Goal: Task Accomplishment & Management: Use online tool/utility

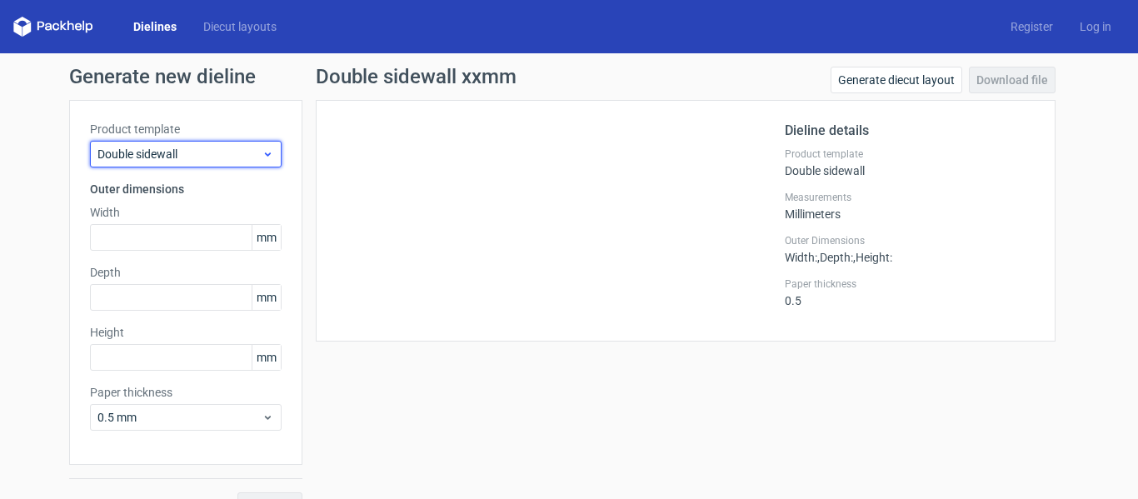
click at [218, 152] on span "Double sidewall" at bounding box center [179, 154] width 164 height 17
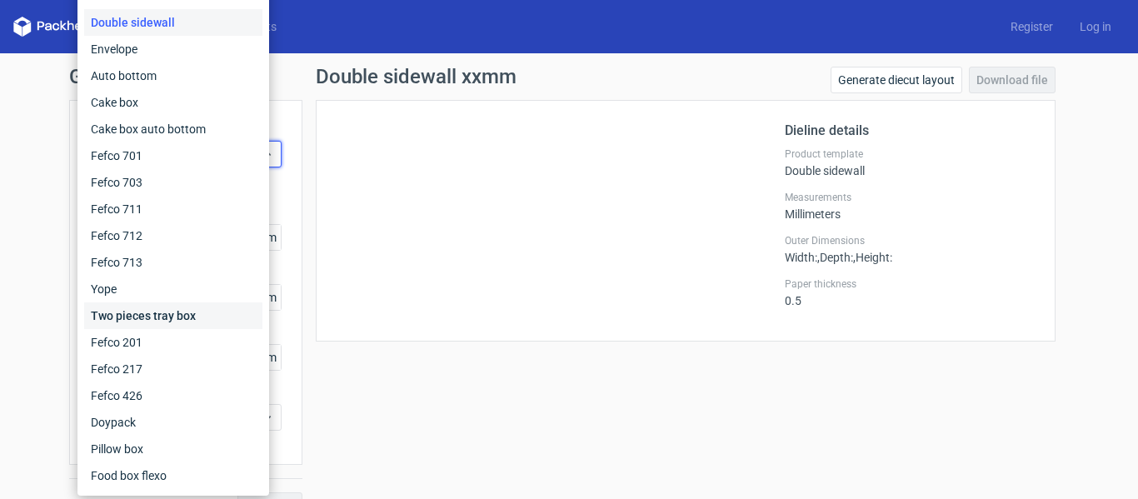
click at [232, 315] on div "Two pieces tray box" at bounding box center [173, 315] width 178 height 27
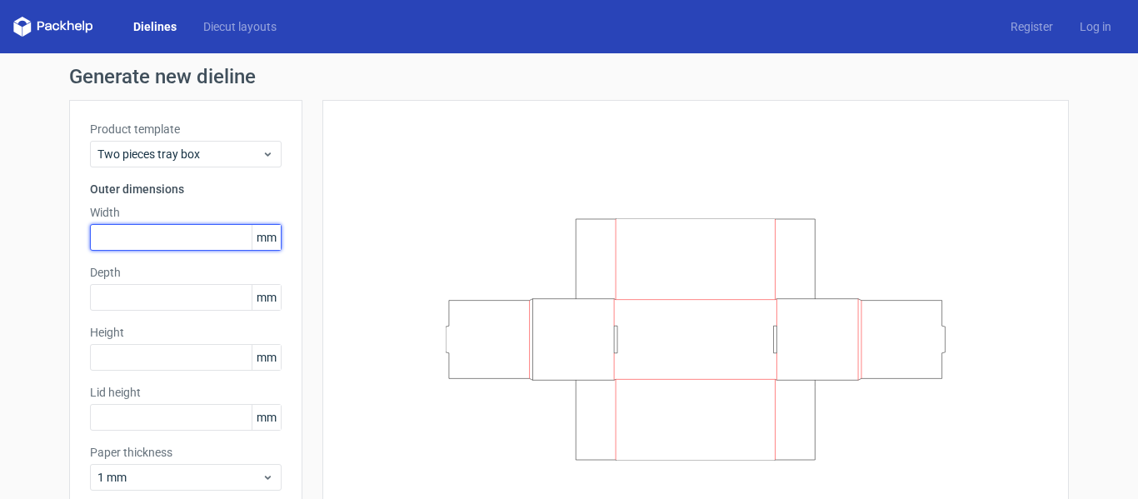
click at [130, 235] on input "text" at bounding box center [186, 237] width 192 height 27
type input "275"
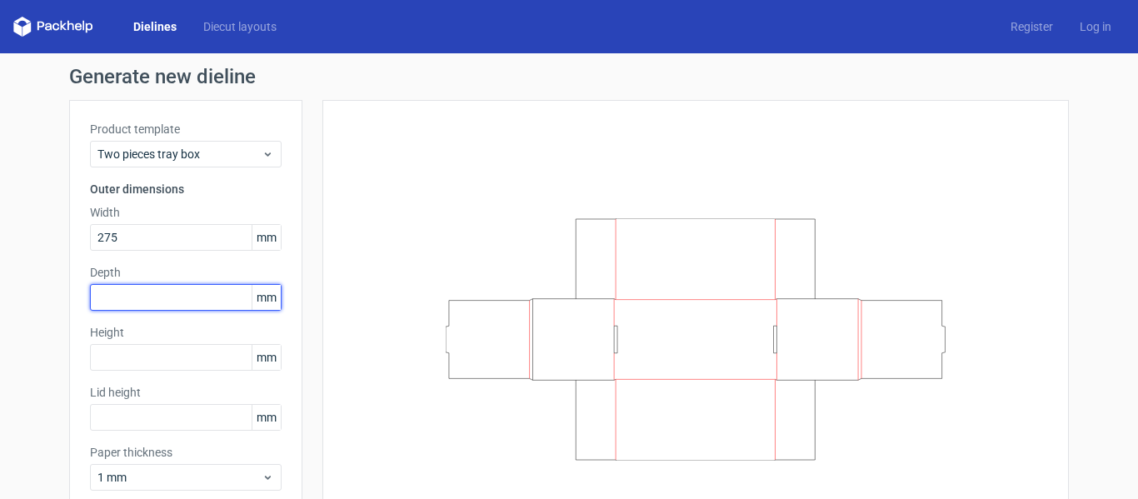
click at [158, 301] on input "text" at bounding box center [186, 297] width 192 height 27
drag, startPoint x: 144, startPoint y: 298, endPoint x: 134, endPoint y: 326, distance: 30.0
click at [127, 299] on input "280" at bounding box center [186, 297] width 192 height 27
type input "280"
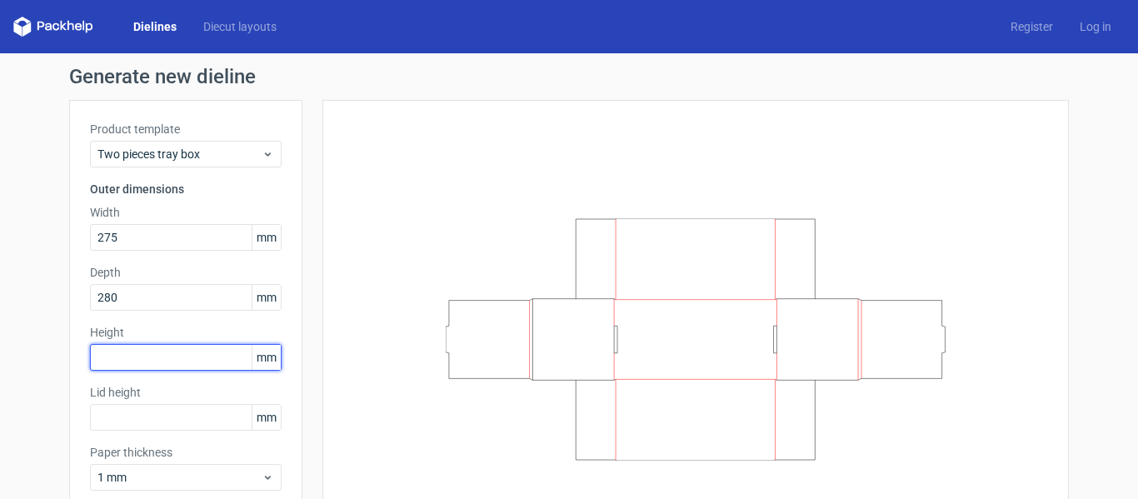
click at [162, 350] on input "text" at bounding box center [186, 357] width 192 height 27
type input "150"
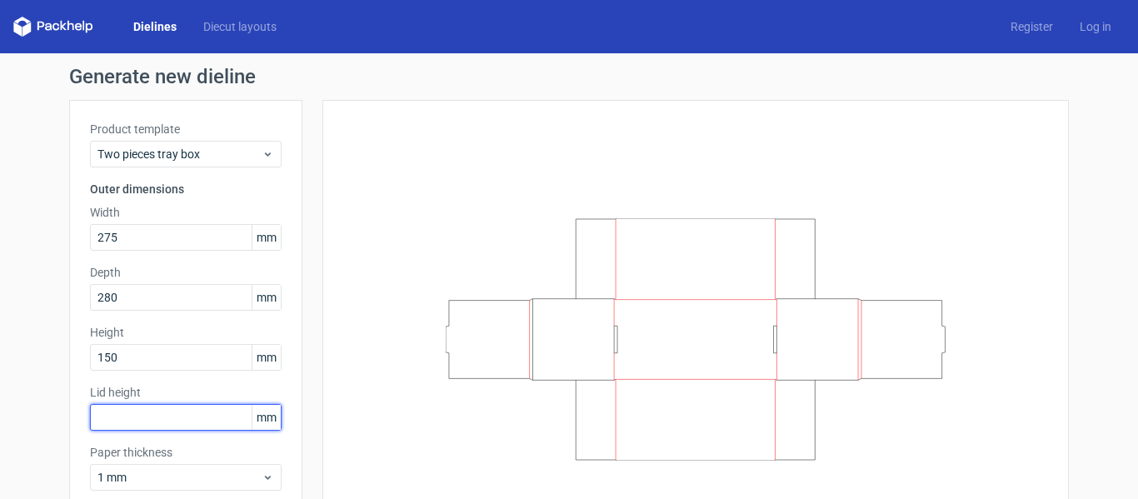
click at [186, 410] on input "text" at bounding box center [186, 417] width 192 height 27
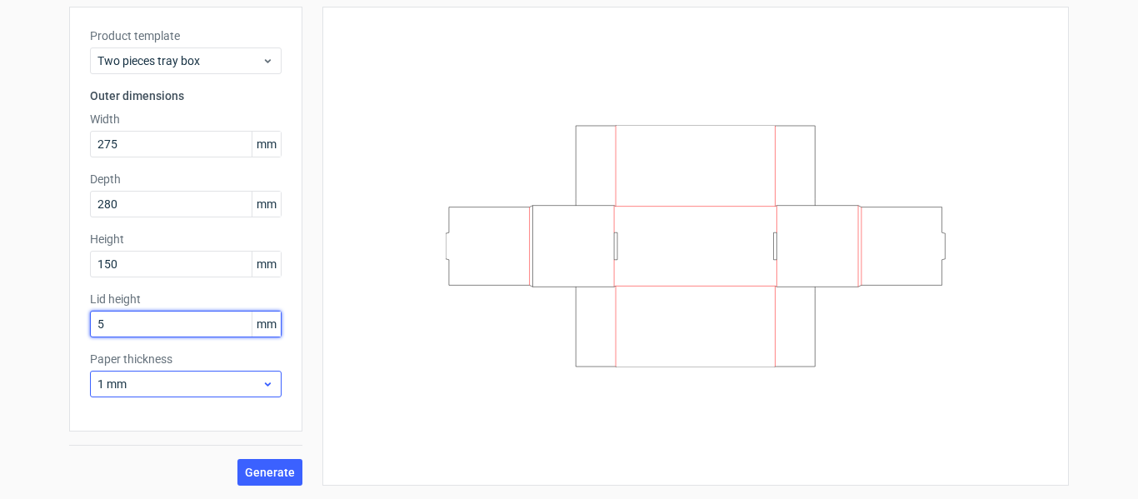
type input "5"
click at [185, 390] on span "1 mm" at bounding box center [179, 384] width 164 height 17
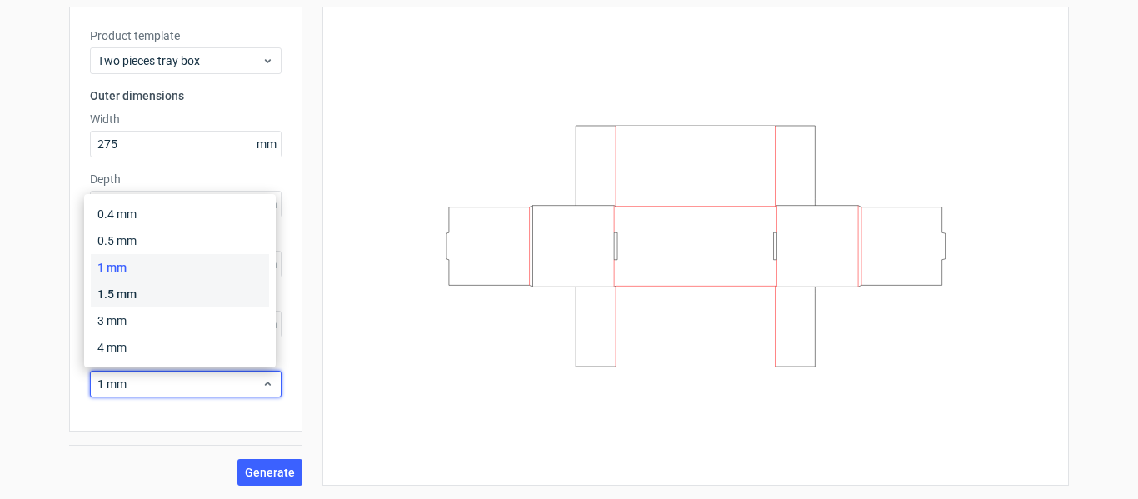
click at [172, 295] on div "1.5 mm" at bounding box center [180, 294] width 178 height 27
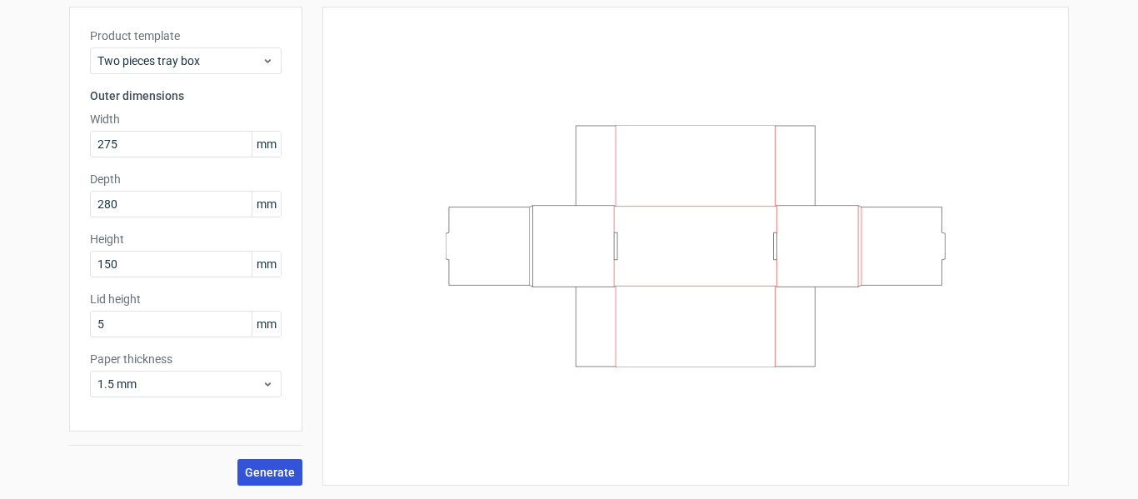
click at [274, 471] on span "Generate" at bounding box center [270, 472] width 50 height 12
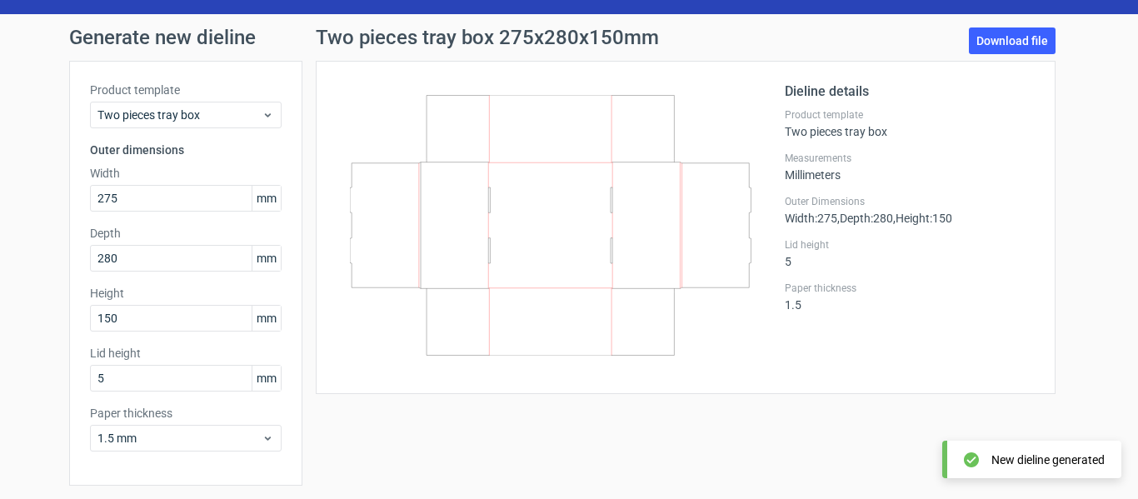
scroll to position [10, 0]
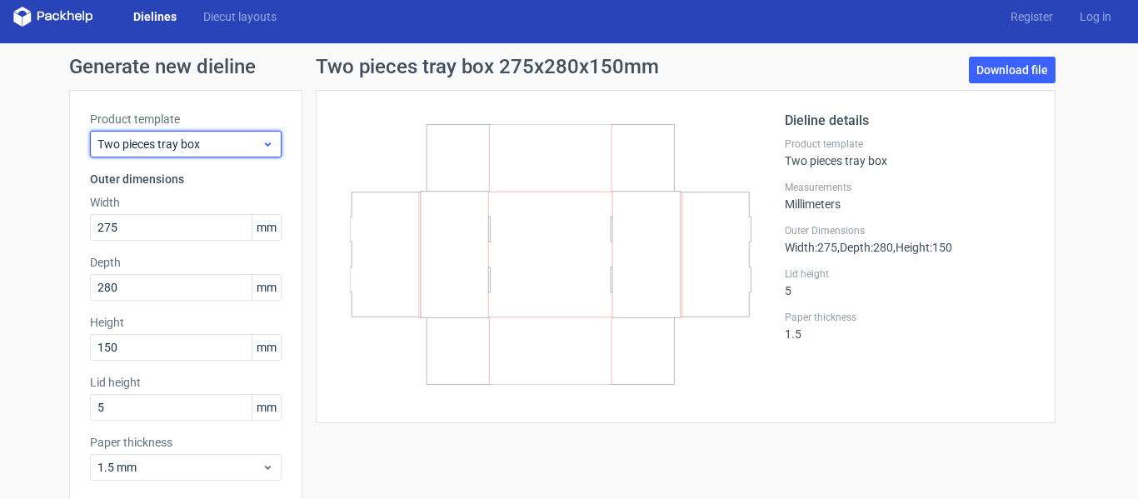
click at [169, 153] on div "Two pieces tray box" at bounding box center [186, 144] width 192 height 27
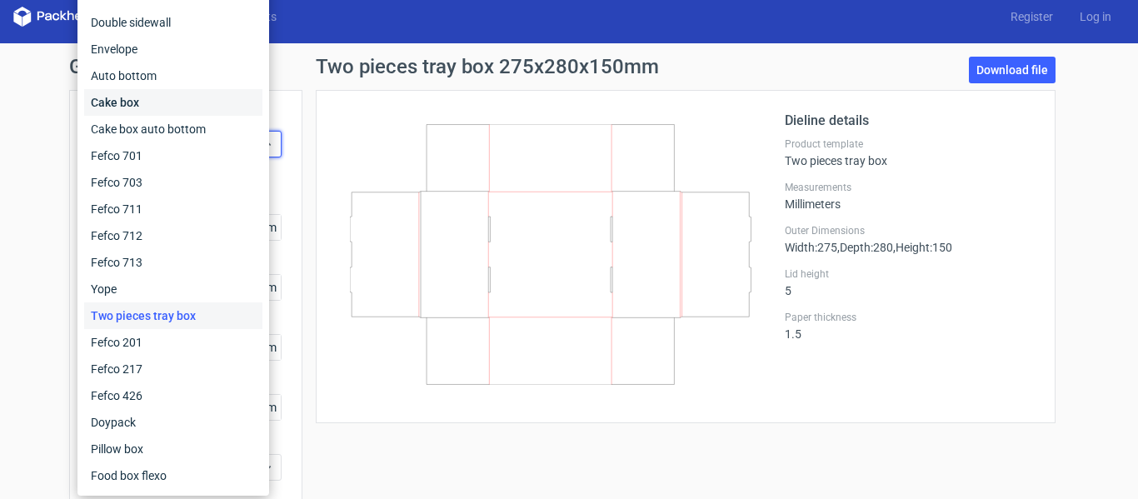
click at [162, 111] on div "Cake box" at bounding box center [173, 102] width 178 height 27
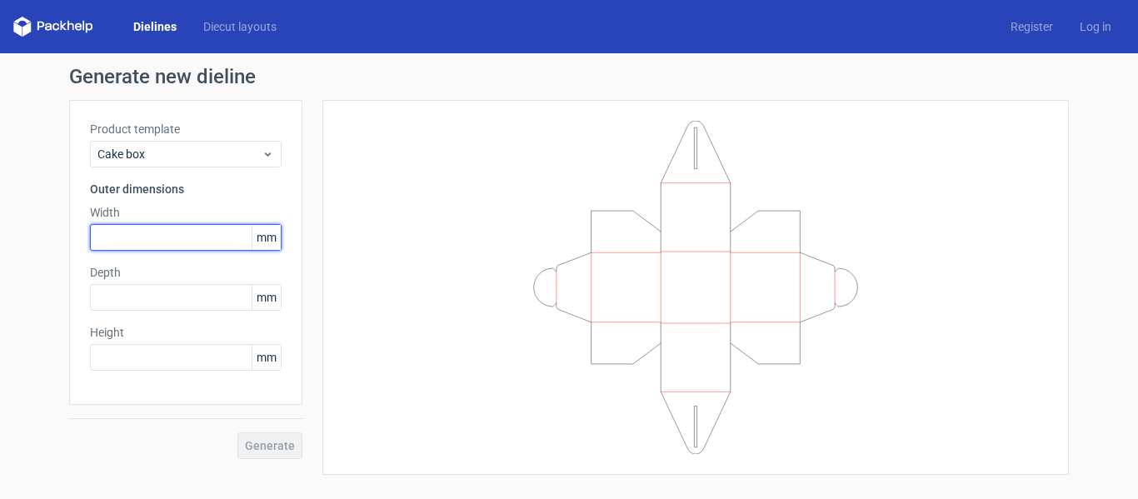
click at [172, 232] on input "text" at bounding box center [186, 237] width 192 height 27
type input "280"
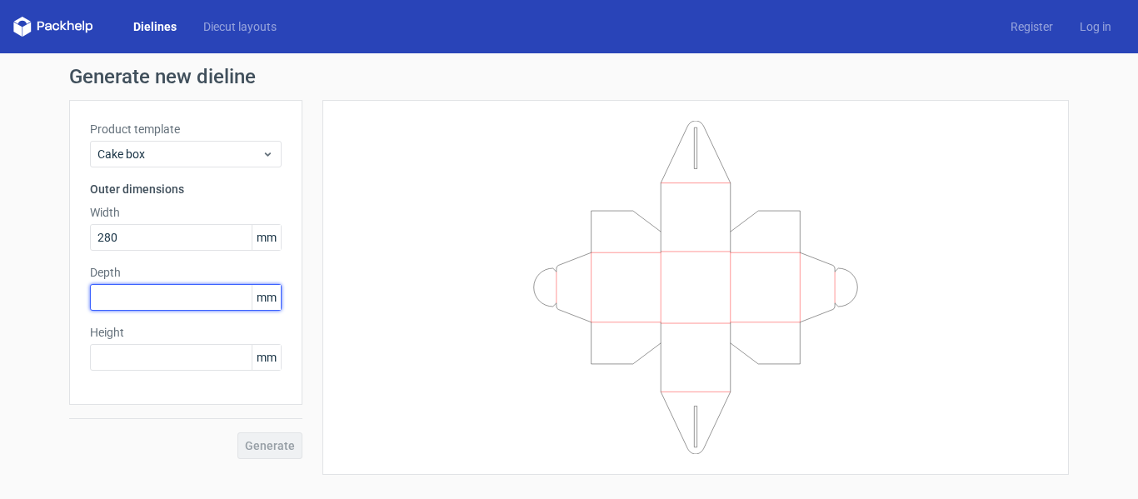
click at [147, 290] on input "text" at bounding box center [186, 297] width 192 height 27
type input "280"
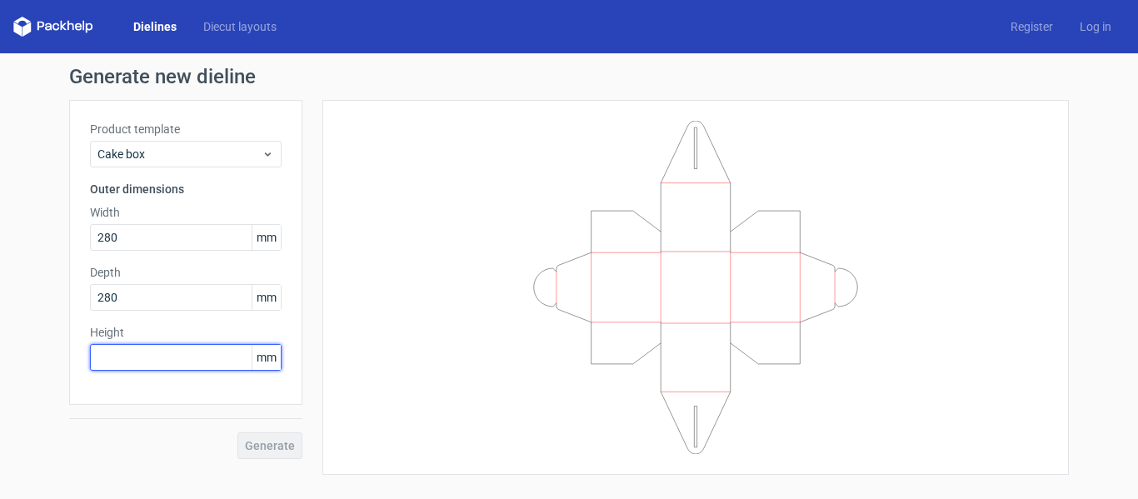
click at [132, 358] on input "text" at bounding box center [186, 357] width 192 height 27
type input "150"
click at [237, 432] on button "Generate" at bounding box center [269, 445] width 65 height 27
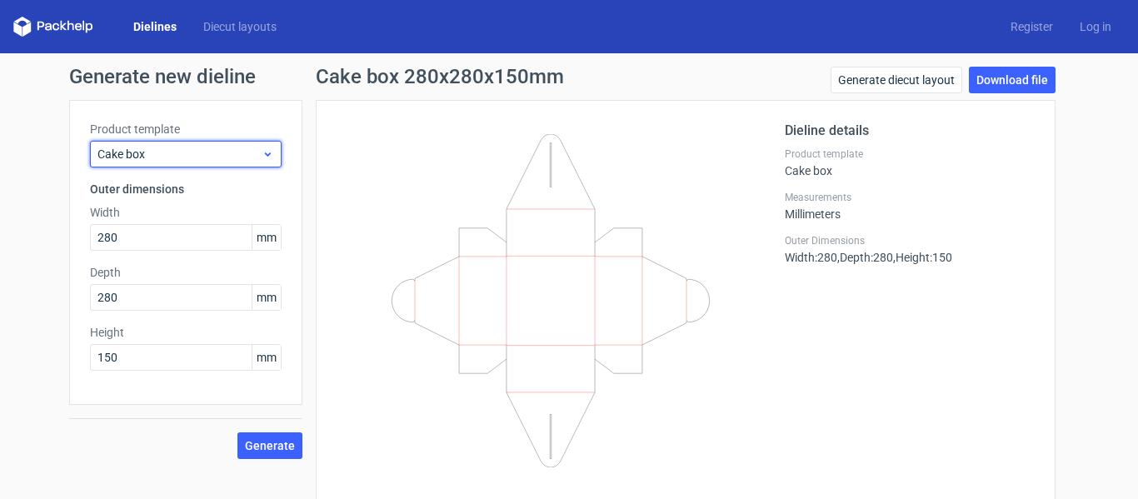
click at [211, 157] on span "Cake box" at bounding box center [179, 154] width 164 height 17
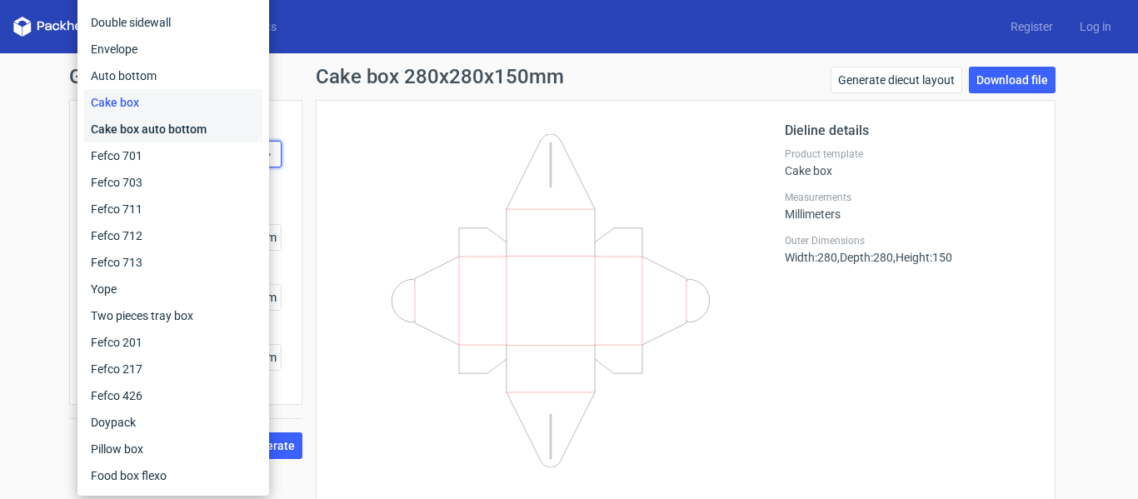
click at [205, 136] on div "Cake box auto bottom" at bounding box center [173, 129] width 178 height 27
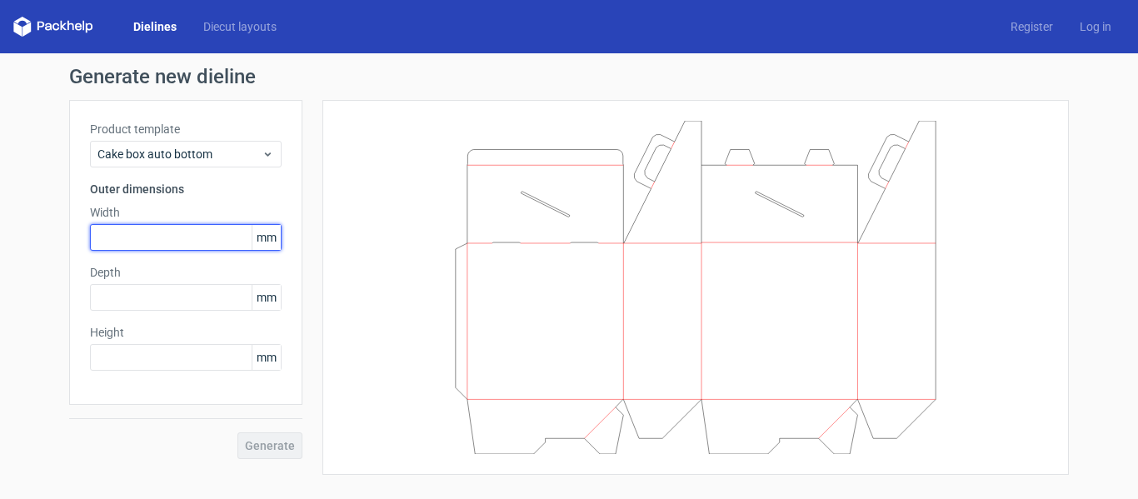
click at [192, 234] on input "text" at bounding box center [186, 237] width 192 height 27
type input "280"
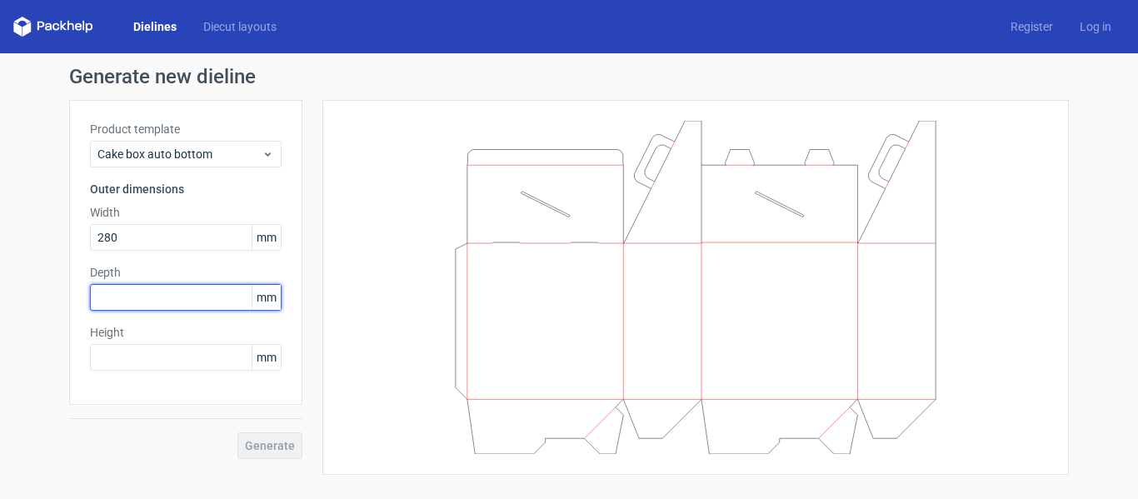
click at [236, 292] on input "text" at bounding box center [186, 297] width 192 height 27
type input "280"
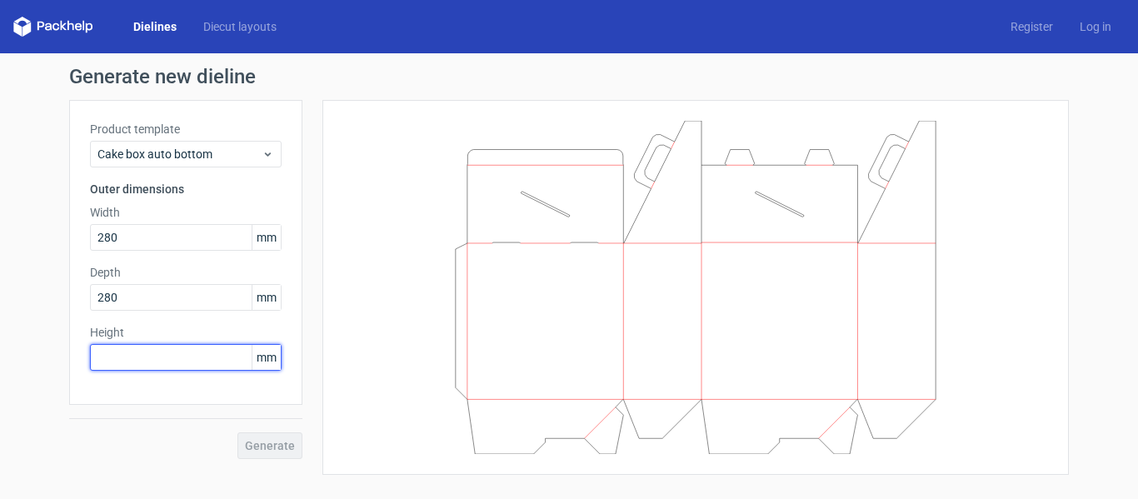
click at [235, 357] on input "text" at bounding box center [186, 357] width 192 height 27
type input "150"
click at [237, 432] on button "Generate" at bounding box center [269, 445] width 65 height 27
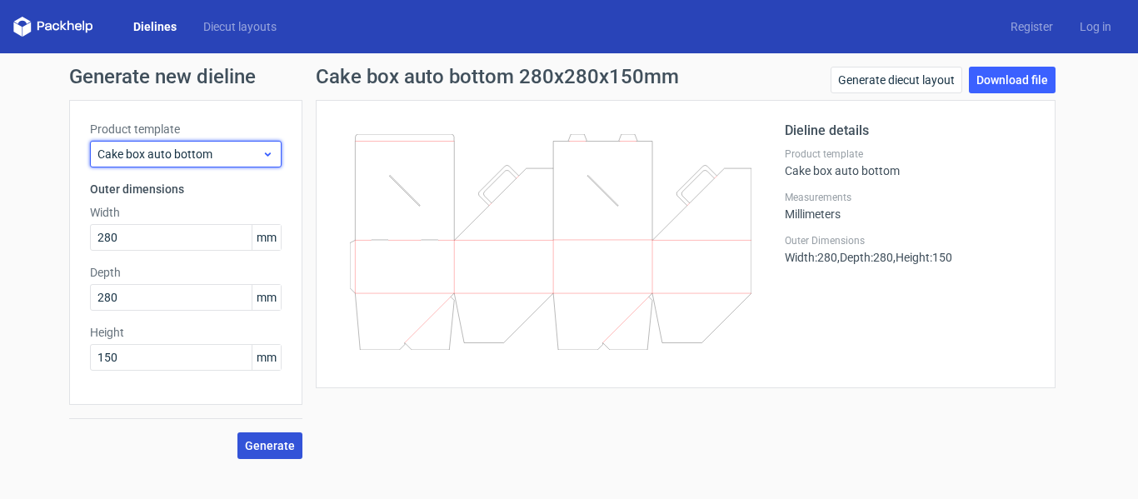
click at [209, 159] on span "Cake box auto bottom" at bounding box center [179, 154] width 164 height 17
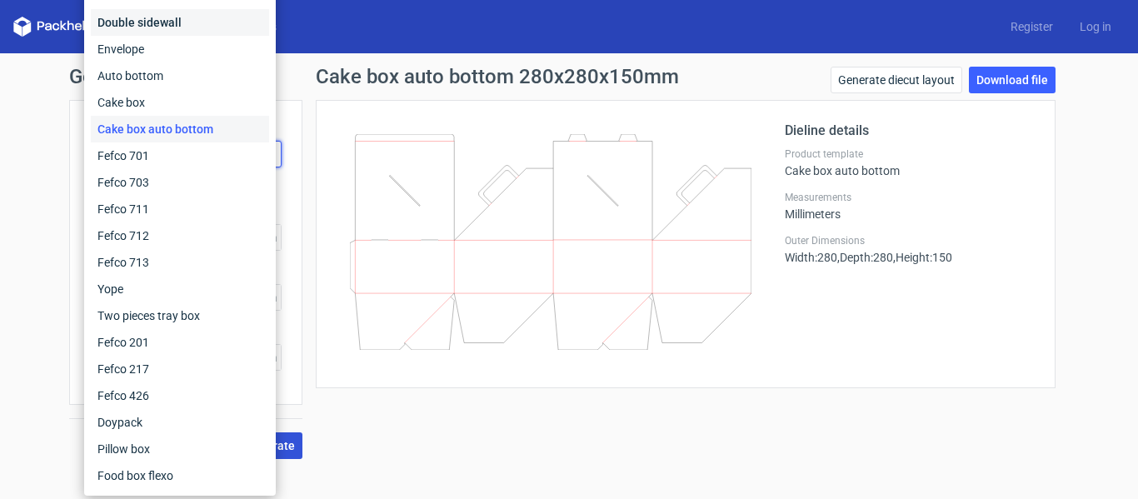
click at [188, 27] on div "Double sidewall" at bounding box center [180, 22] width 178 height 27
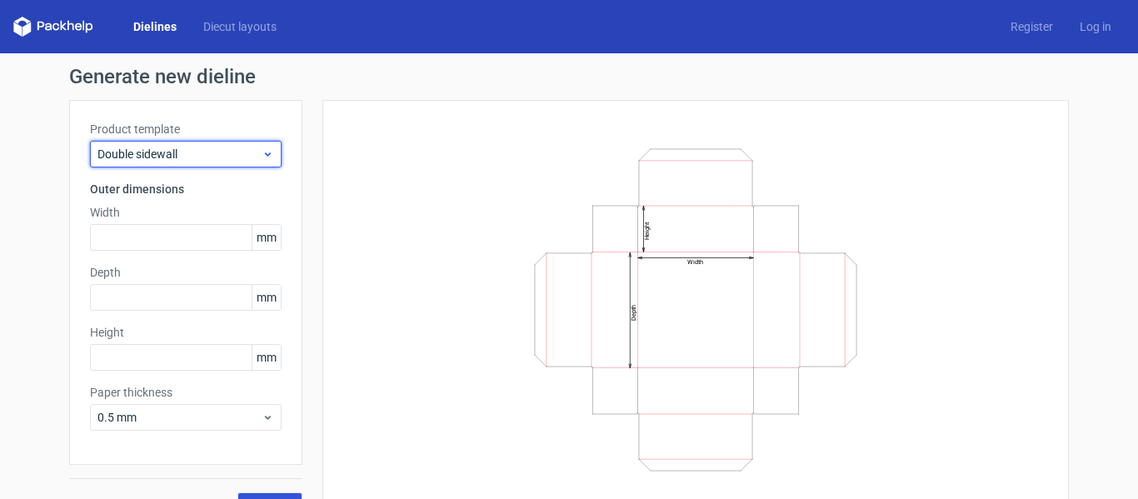
click at [213, 144] on div "Double sidewall" at bounding box center [186, 154] width 192 height 27
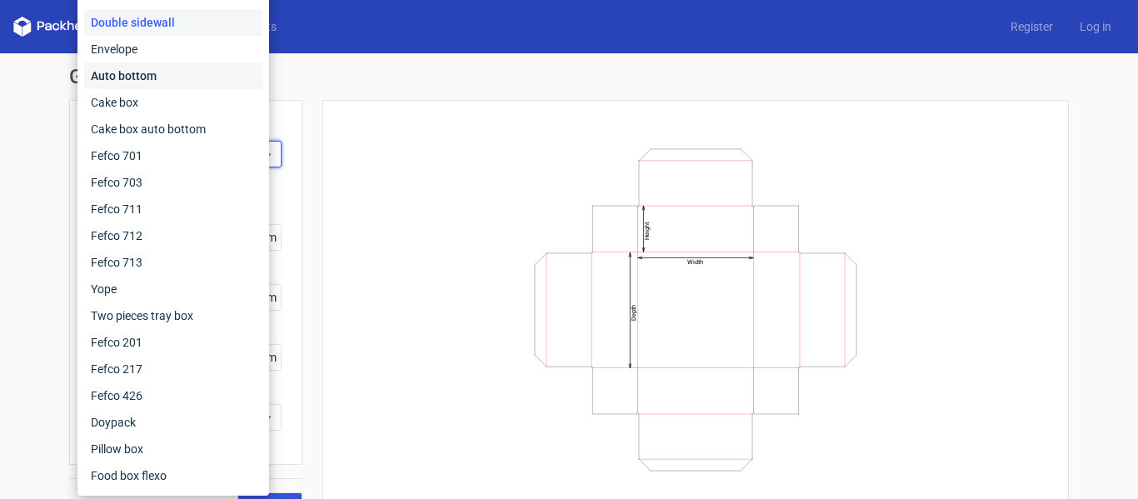
click at [202, 77] on div "Auto bottom" at bounding box center [173, 75] width 178 height 27
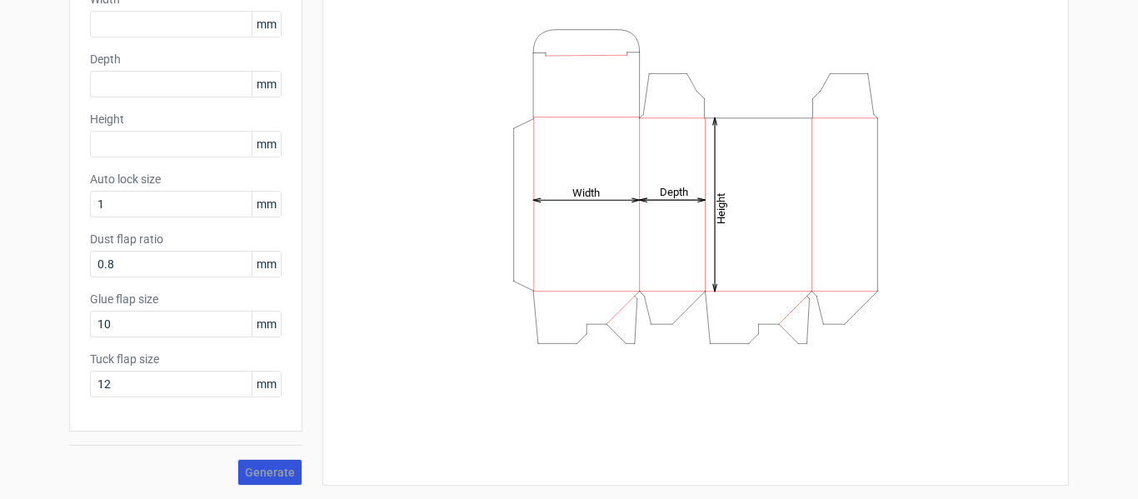
scroll to position [47, 0]
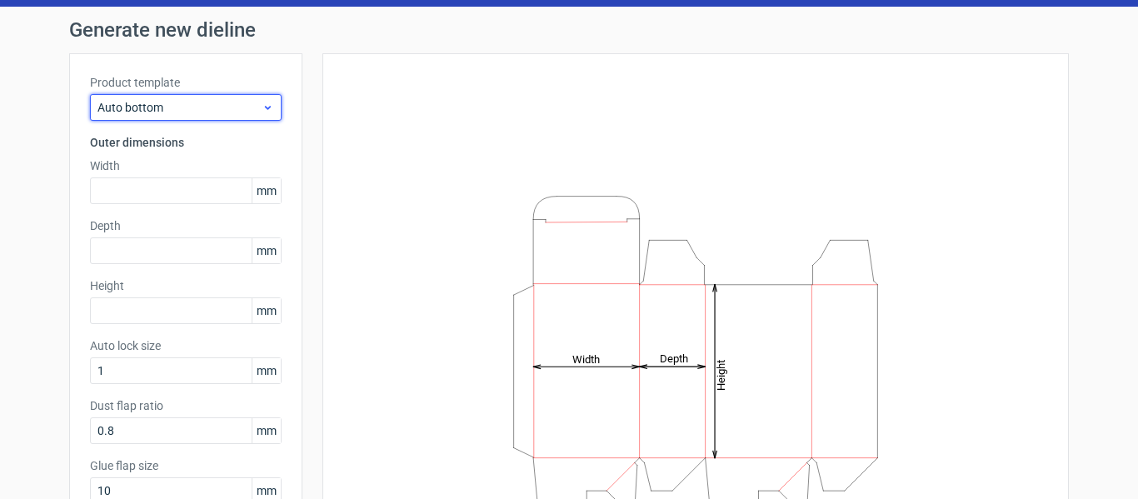
click at [252, 104] on span "Auto bottom" at bounding box center [179, 107] width 164 height 17
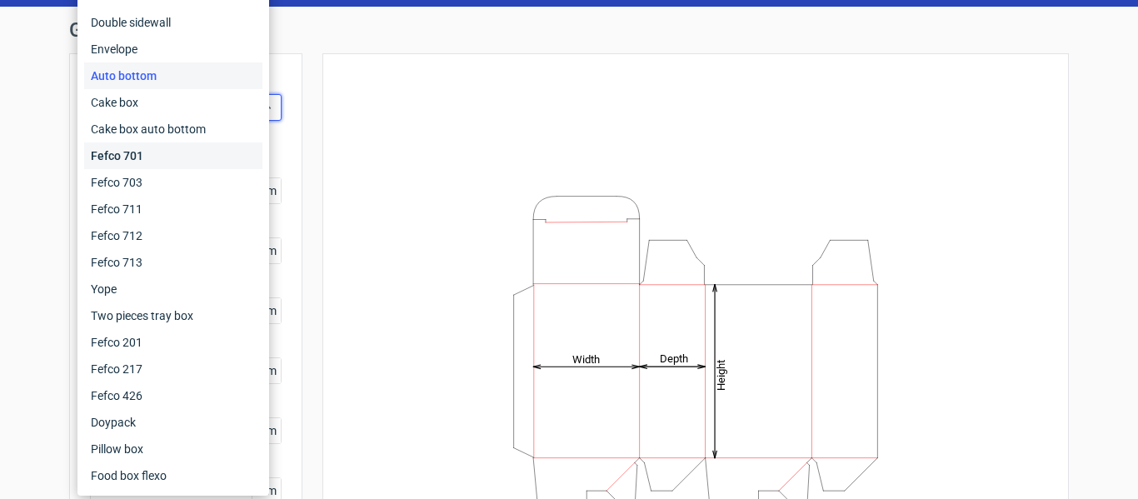
click at [182, 154] on div "Fefco 701" at bounding box center [173, 155] width 178 height 27
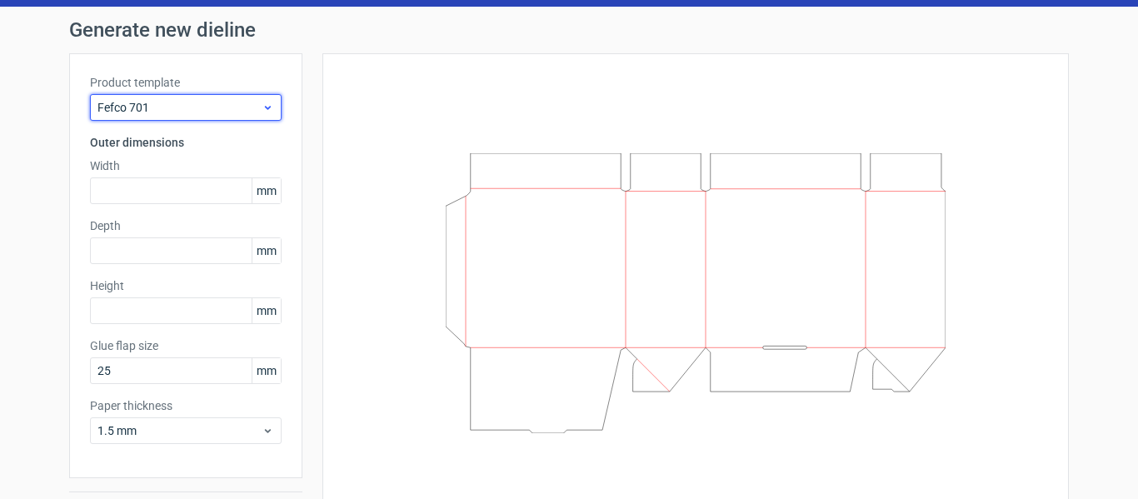
click at [145, 118] on div "Fefco 701" at bounding box center [186, 107] width 192 height 27
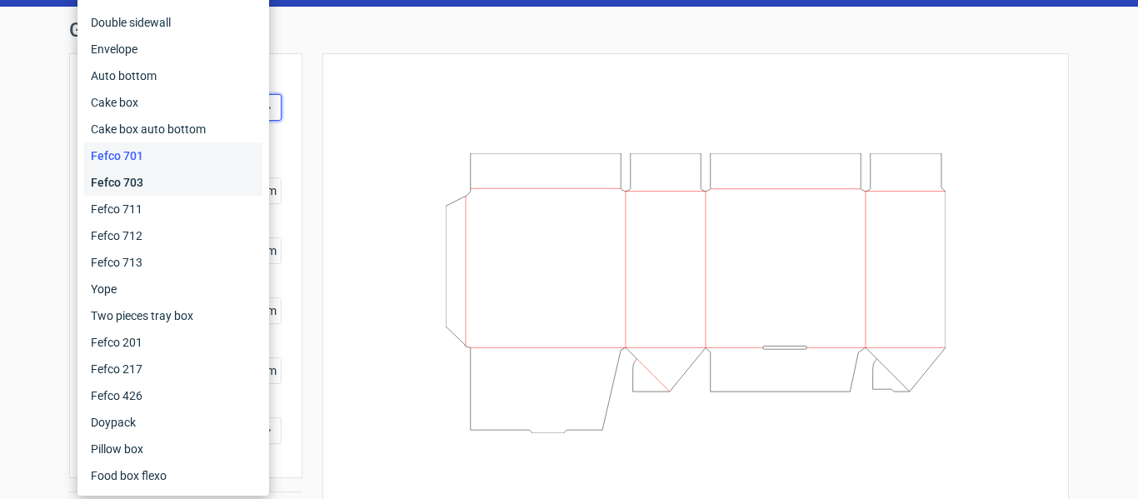
click at [151, 172] on div "Fefco 703" at bounding box center [173, 182] width 178 height 27
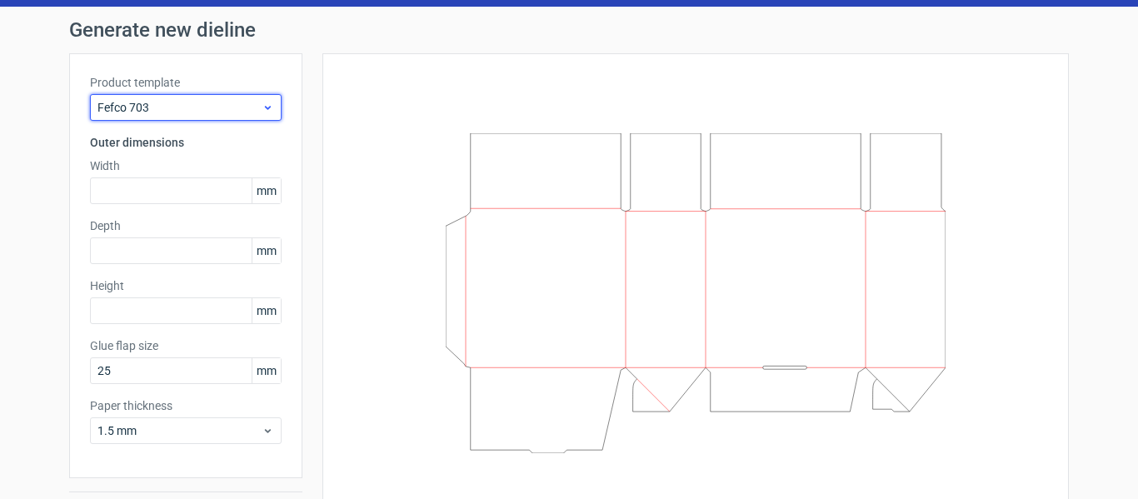
click at [170, 106] on span "Fefco 703" at bounding box center [179, 107] width 164 height 17
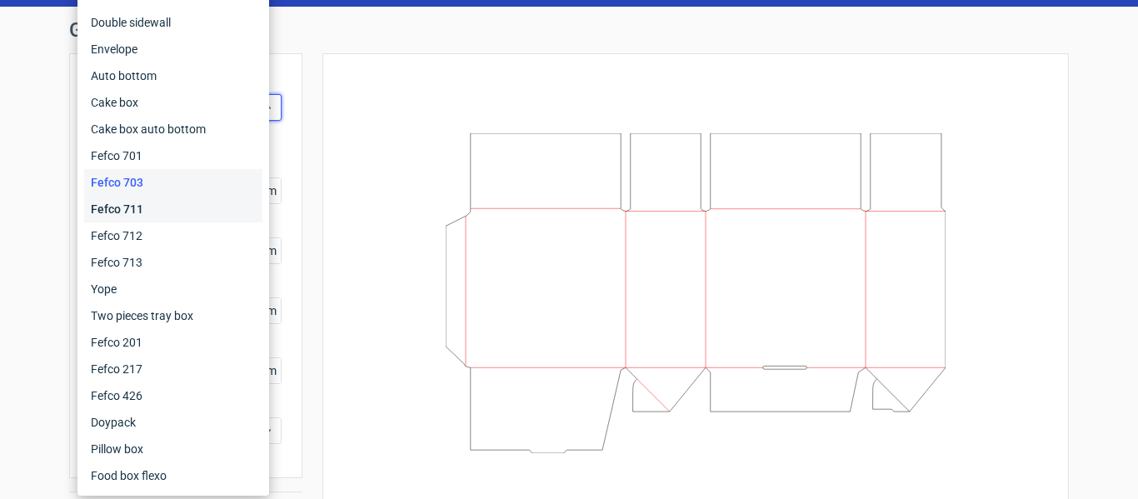
click at [161, 209] on div "Fefco 711" at bounding box center [173, 209] width 178 height 27
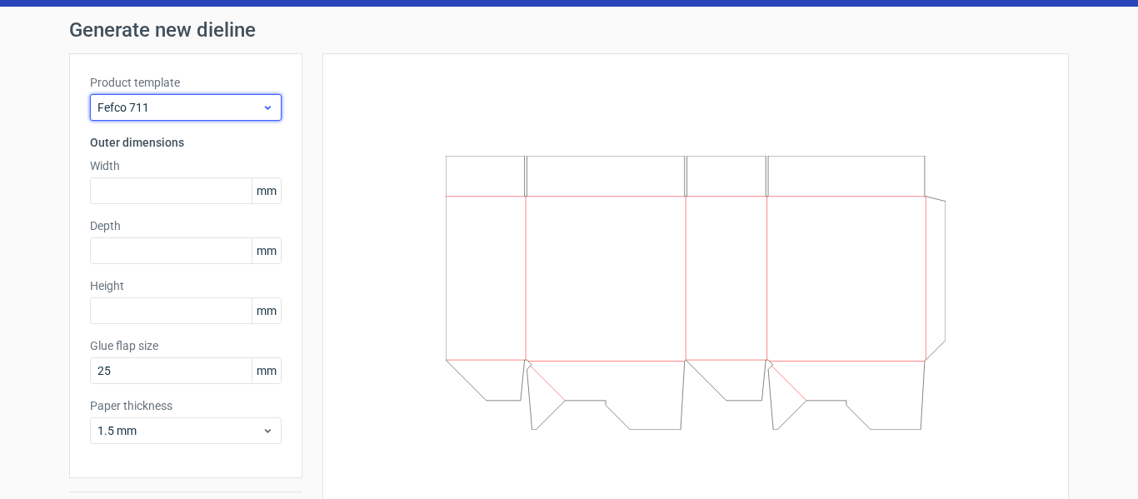
click at [160, 113] on span "Fefco 711" at bounding box center [179, 107] width 164 height 17
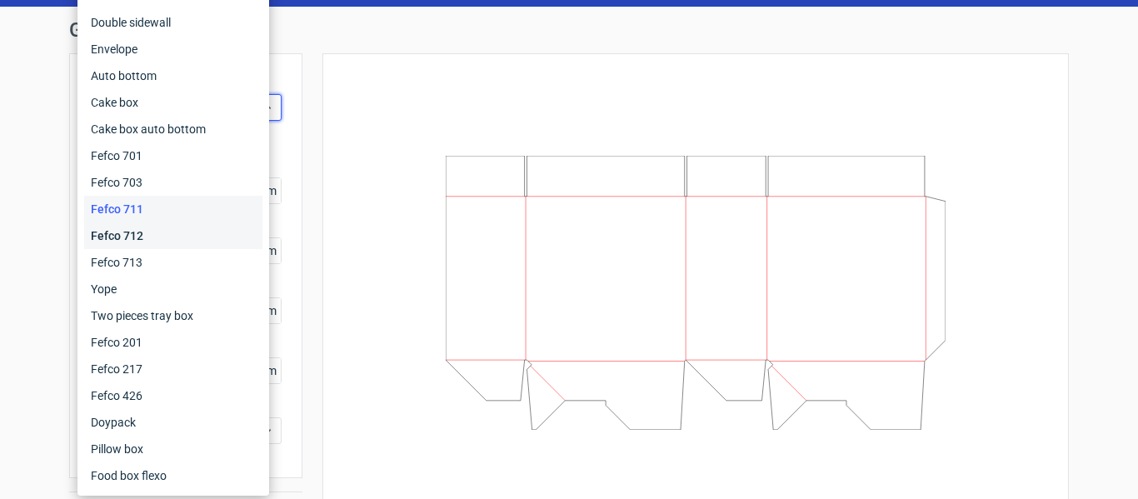
click at [151, 232] on div "Fefco 712" at bounding box center [173, 235] width 178 height 27
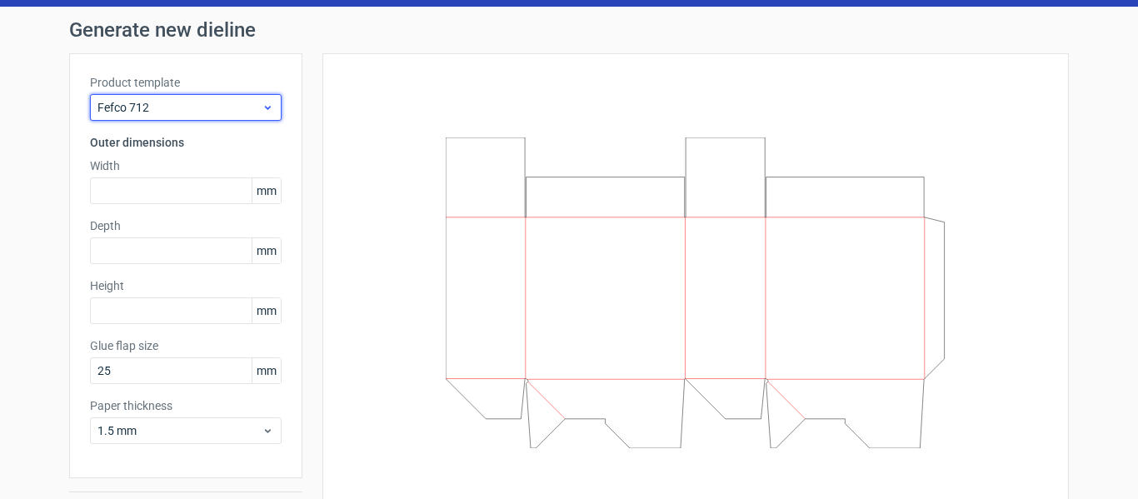
click at [144, 110] on span "Fefco 712" at bounding box center [179, 107] width 164 height 17
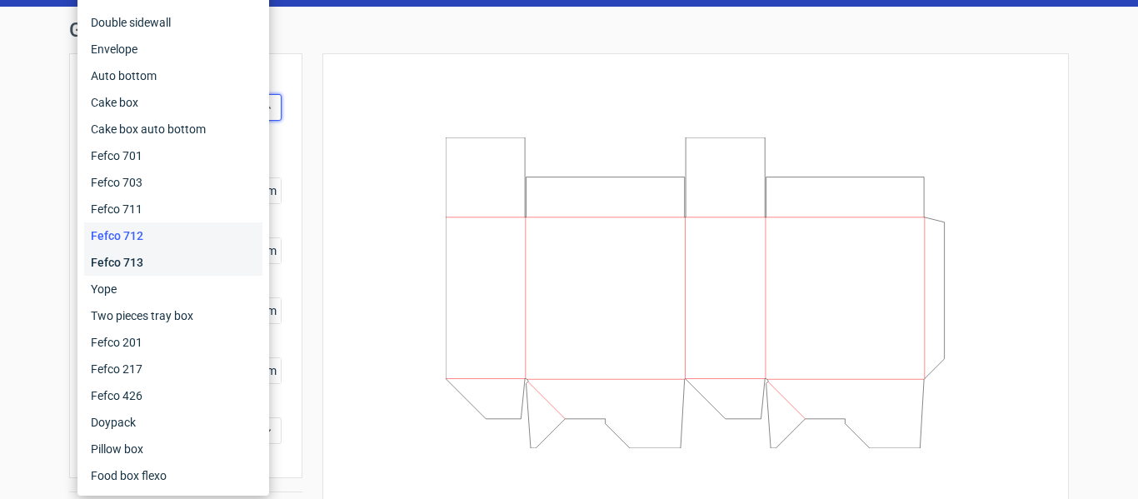
click at [154, 256] on div "Fefco 713" at bounding box center [173, 262] width 178 height 27
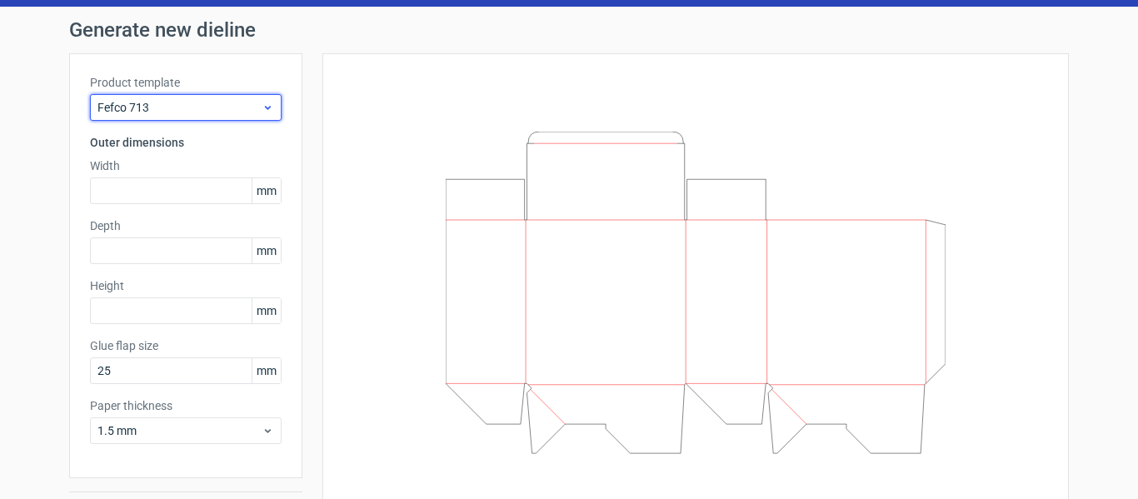
click at [130, 113] on span "Fefco 713" at bounding box center [179, 107] width 164 height 17
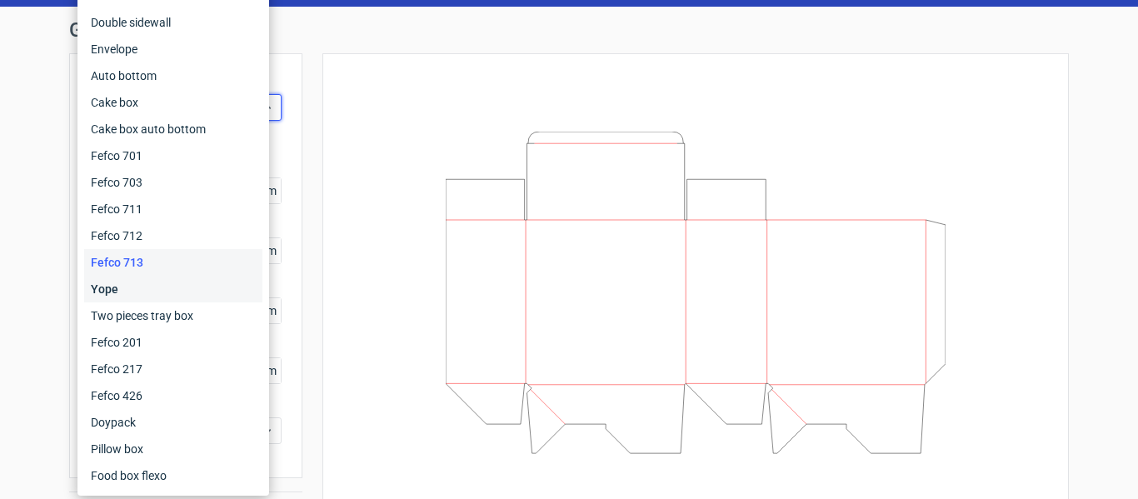
click at [142, 293] on div "Yope" at bounding box center [173, 289] width 178 height 27
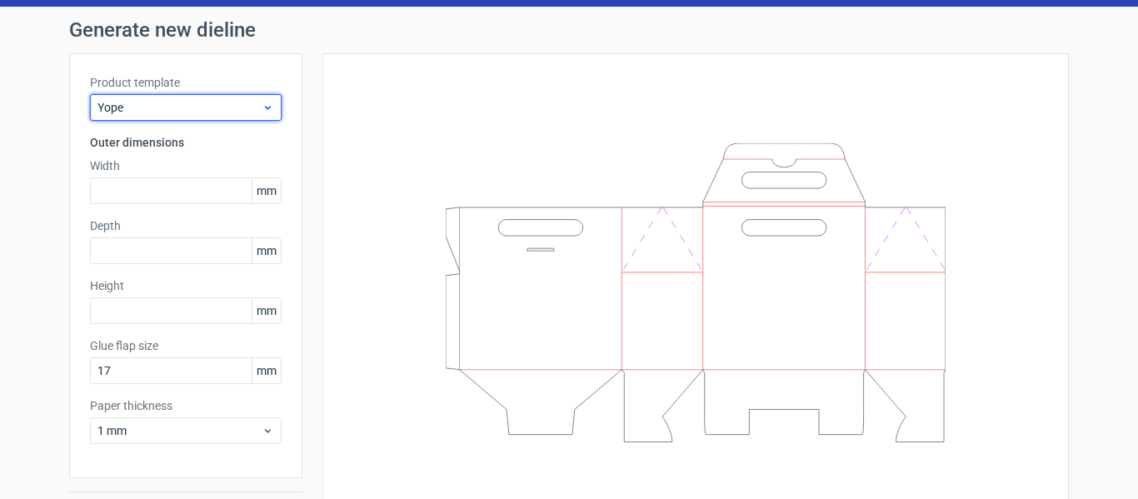
click at [130, 109] on span "Yope" at bounding box center [179, 107] width 164 height 17
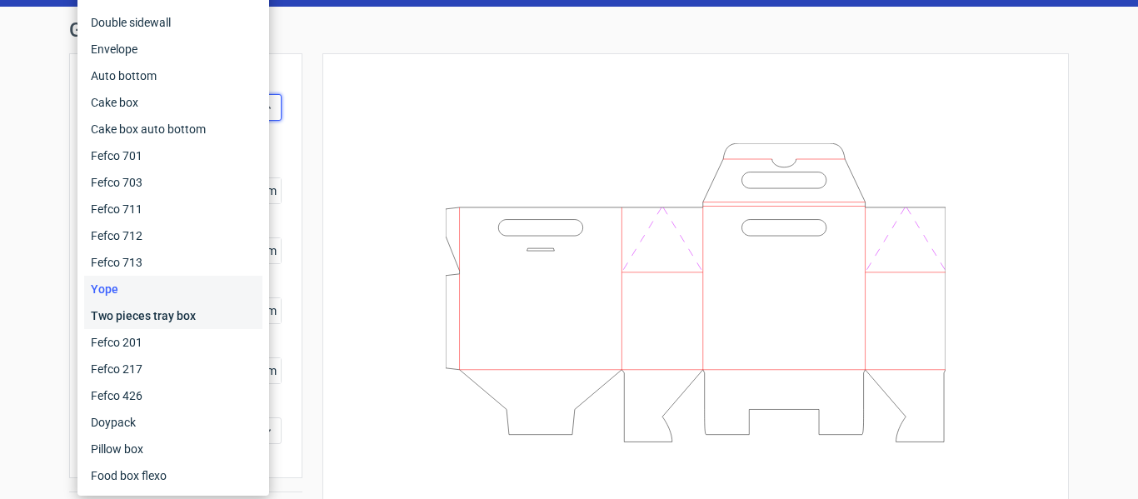
click at [134, 308] on div "Two pieces tray box" at bounding box center [173, 315] width 178 height 27
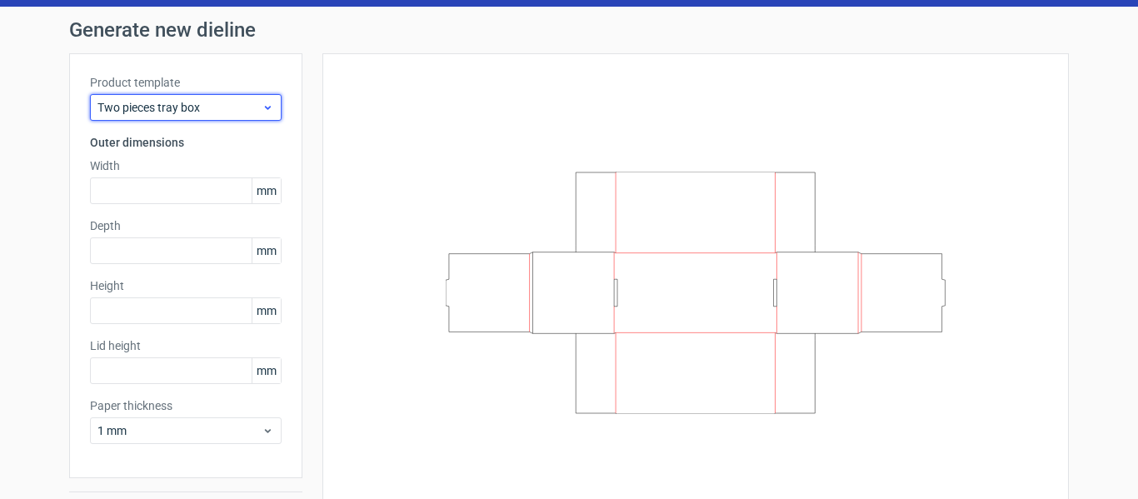
click at [156, 110] on span "Two pieces tray box" at bounding box center [179, 107] width 164 height 17
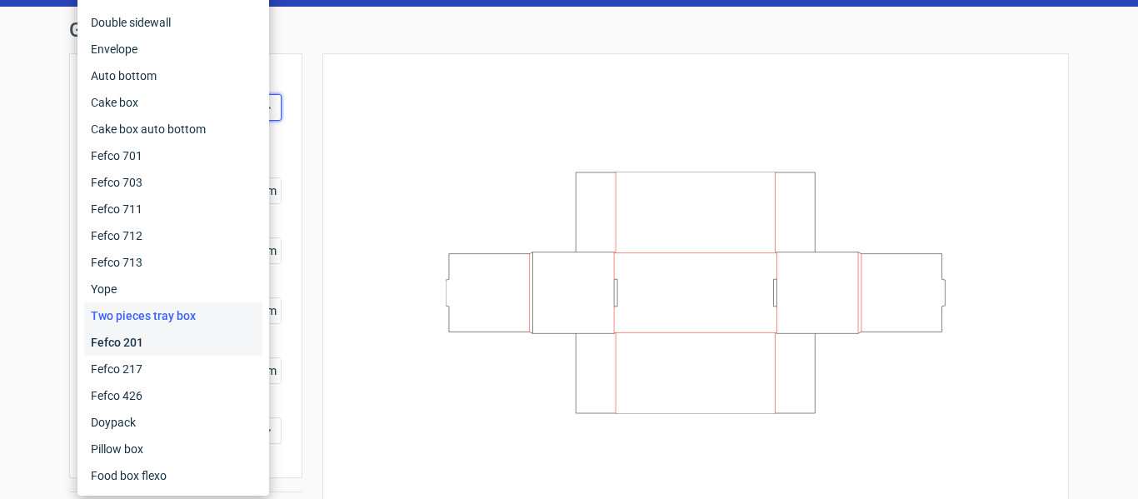
click at [147, 336] on div "Fefco 201" at bounding box center [173, 342] width 178 height 27
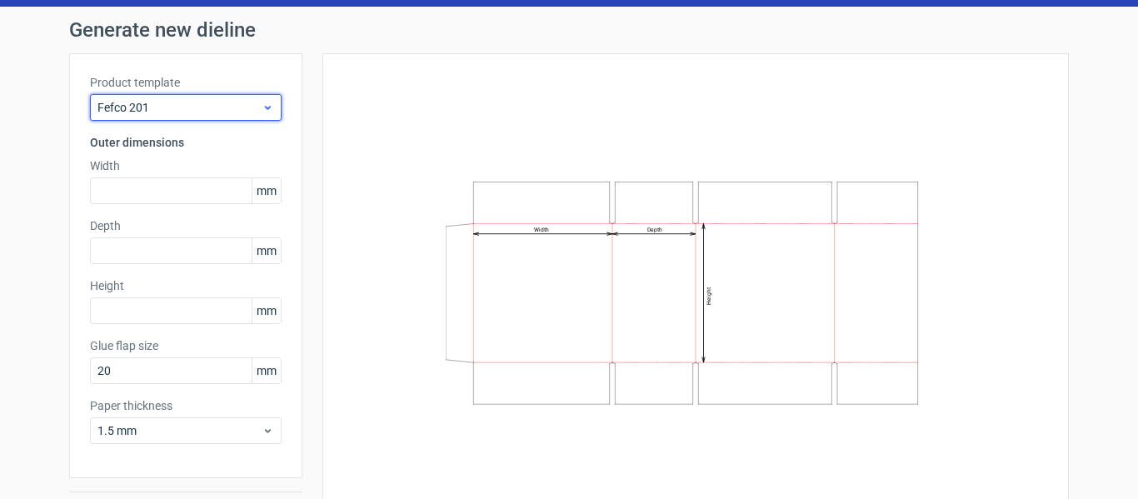
click at [170, 107] on span "Fefco 201" at bounding box center [179, 107] width 164 height 17
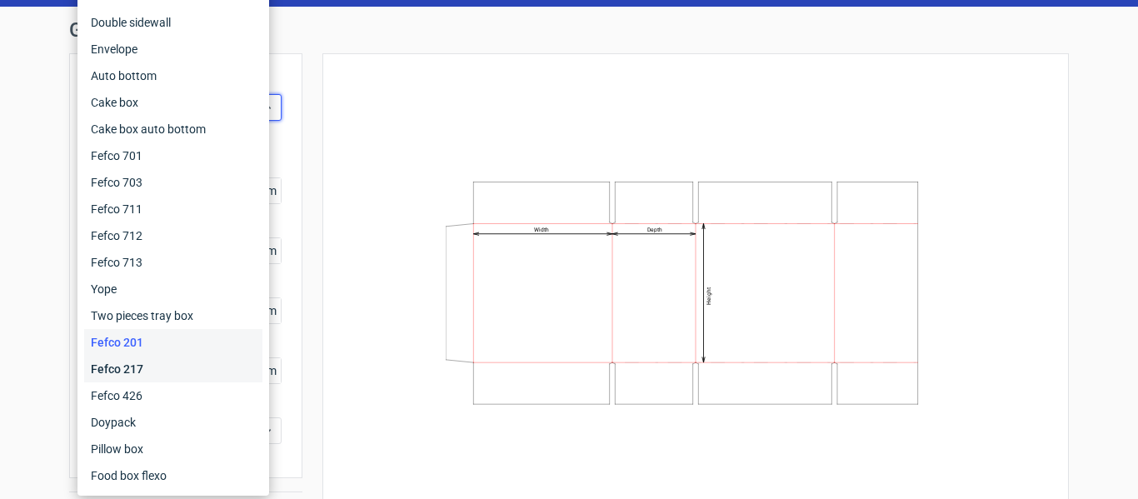
click at [133, 373] on div "Fefco 217" at bounding box center [173, 369] width 178 height 27
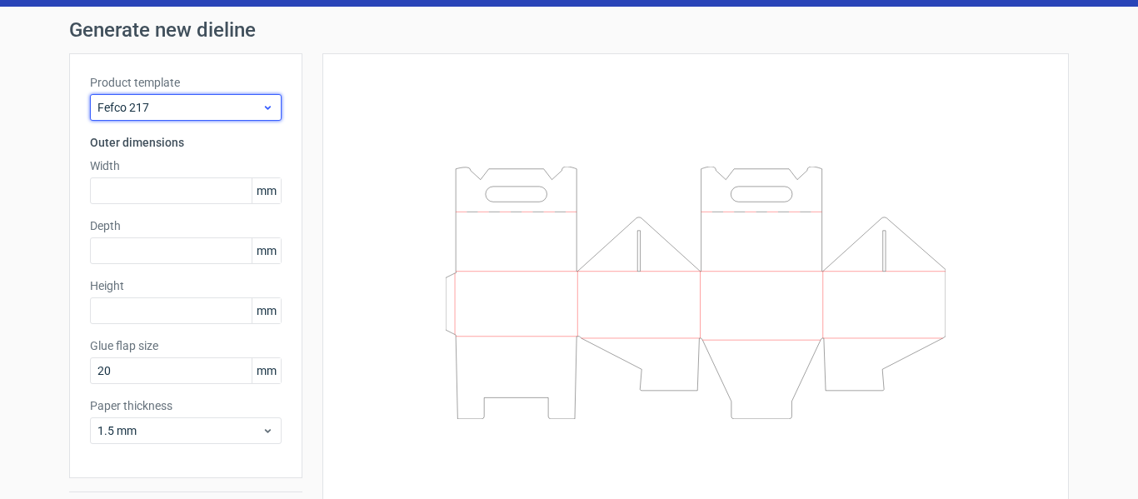
click at [155, 96] on div "Fefco 217" at bounding box center [186, 107] width 192 height 27
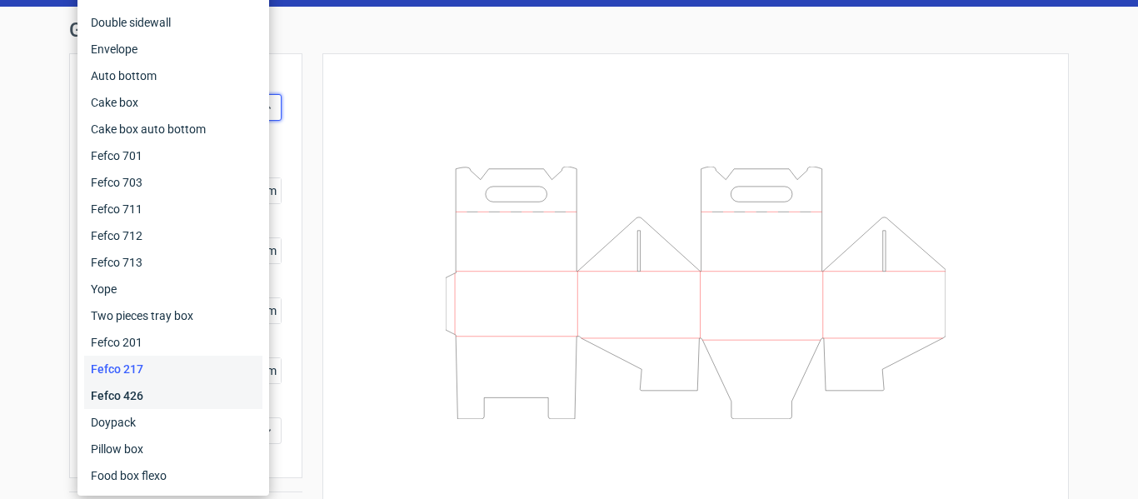
click at [142, 387] on div "Fefco 426" at bounding box center [173, 395] width 178 height 27
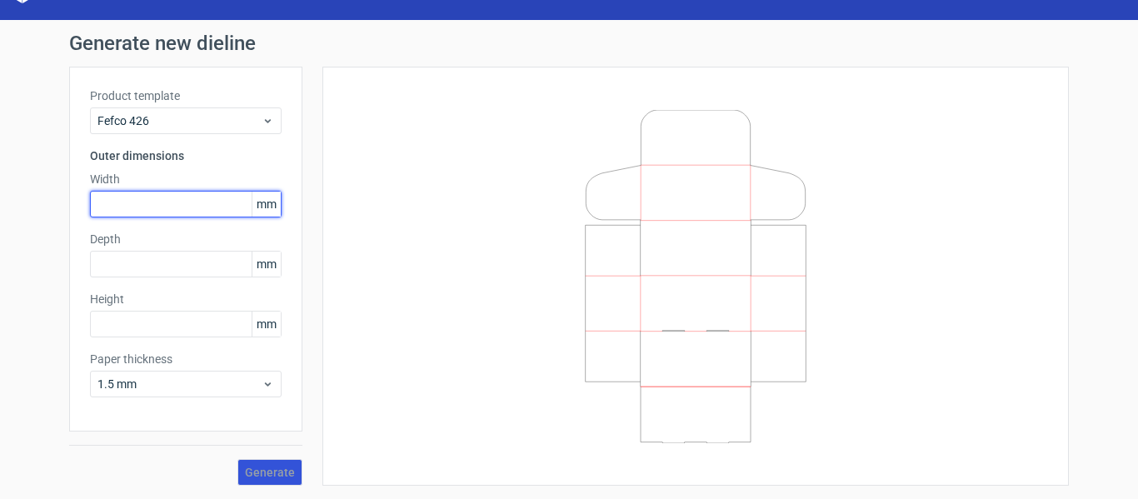
click at [166, 200] on input "text" at bounding box center [186, 204] width 192 height 27
type input "280"
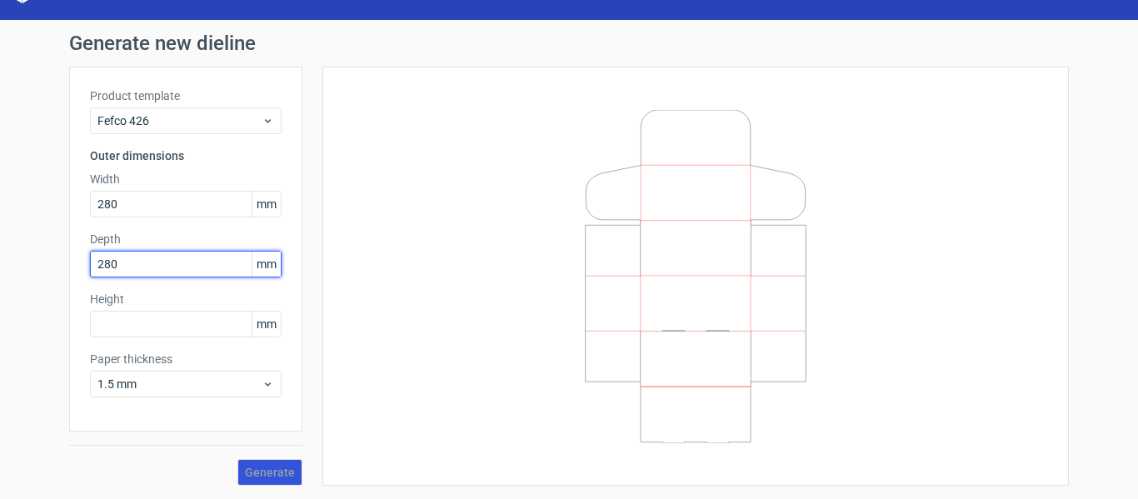
type input "280"
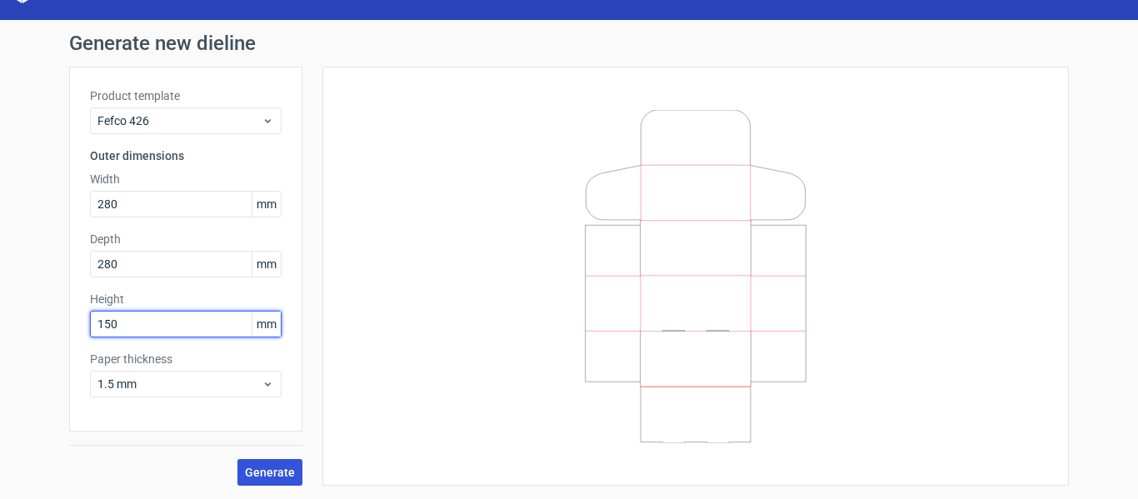
type input "150"
click at [237, 459] on button "Generate" at bounding box center [269, 472] width 65 height 27
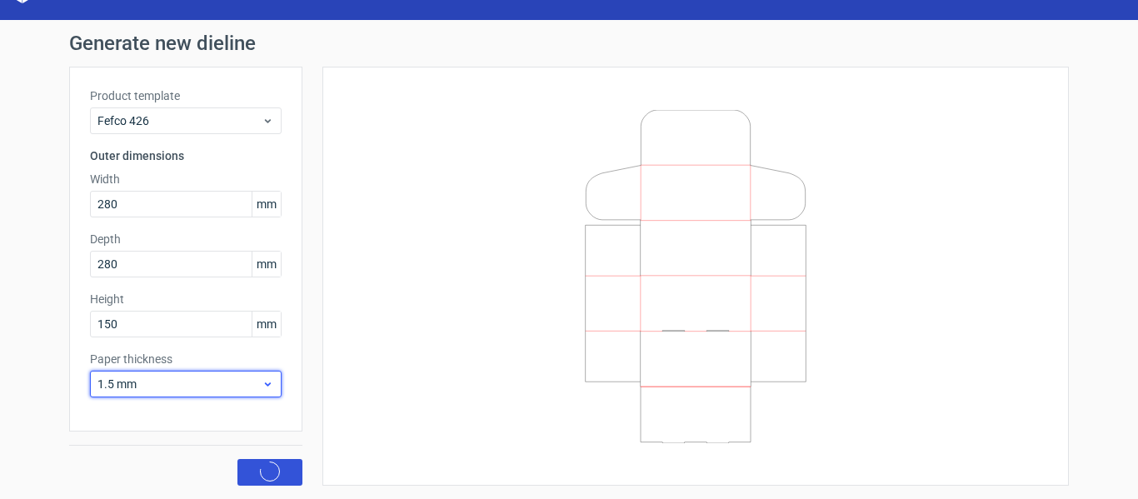
click at [222, 384] on span "1.5 mm" at bounding box center [179, 384] width 164 height 17
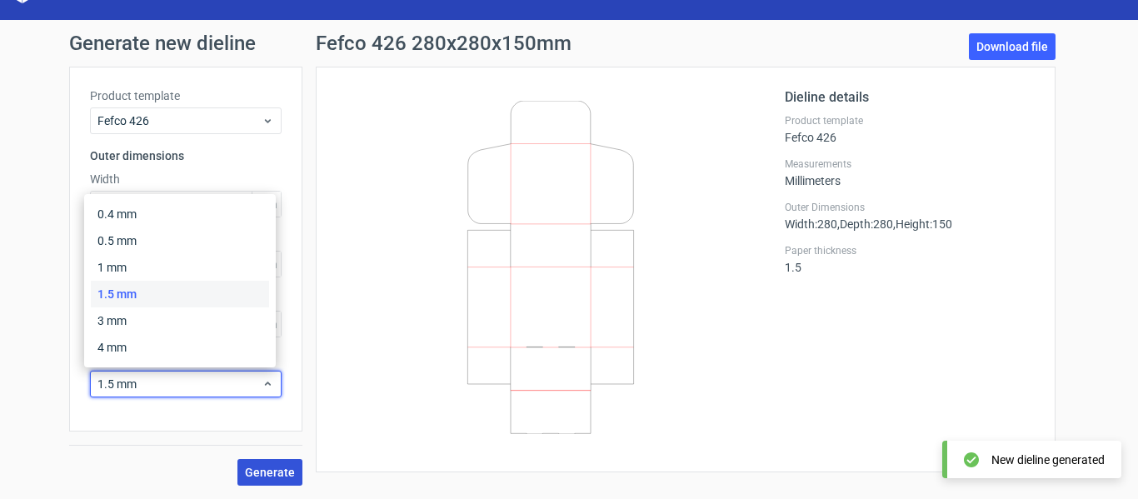
click at [194, 296] on div "1.5 mm" at bounding box center [180, 294] width 178 height 27
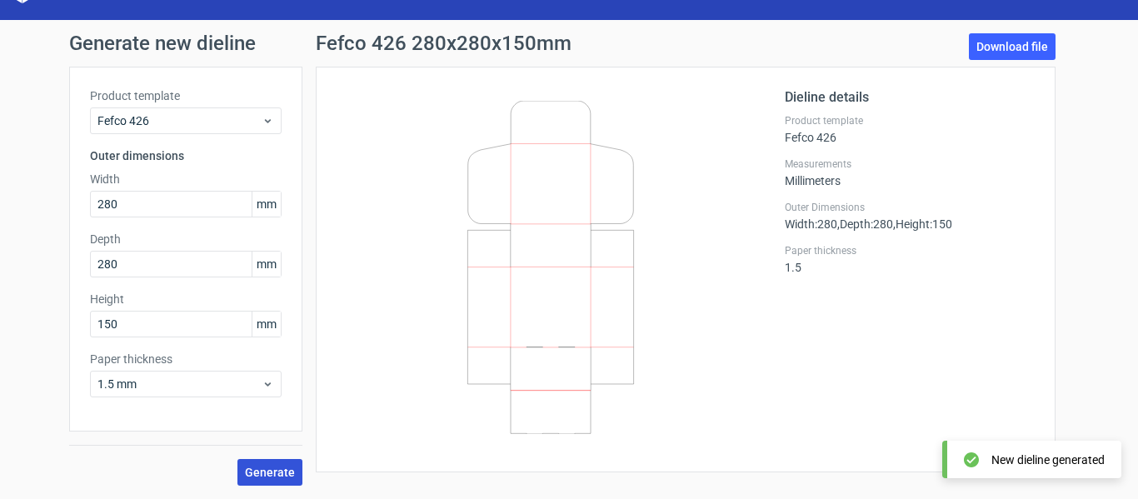
click at [254, 466] on span "Generate" at bounding box center [270, 472] width 50 height 12
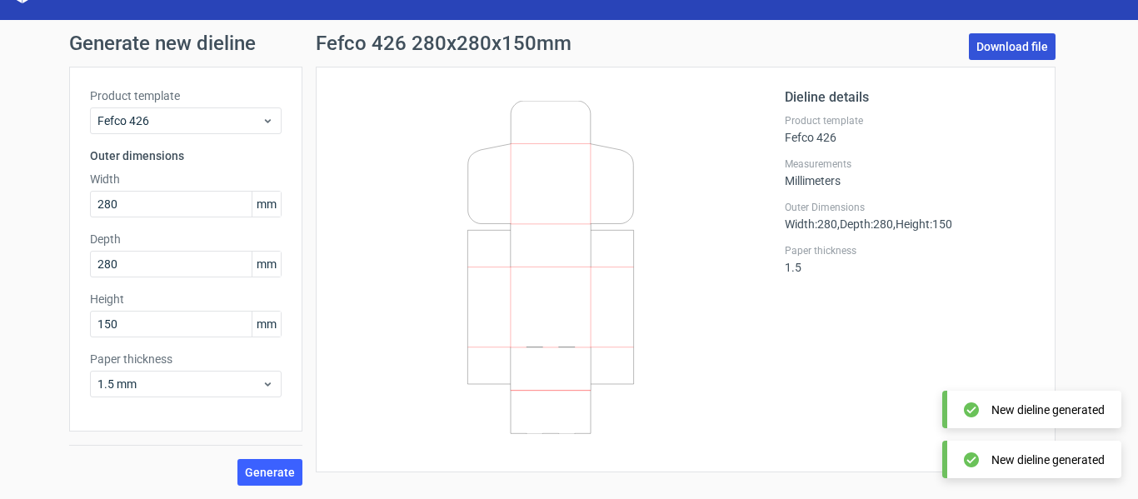
click at [1002, 38] on link "Download file" at bounding box center [1011, 46] width 87 height 27
